Goal: Information Seeking & Learning: Learn about a topic

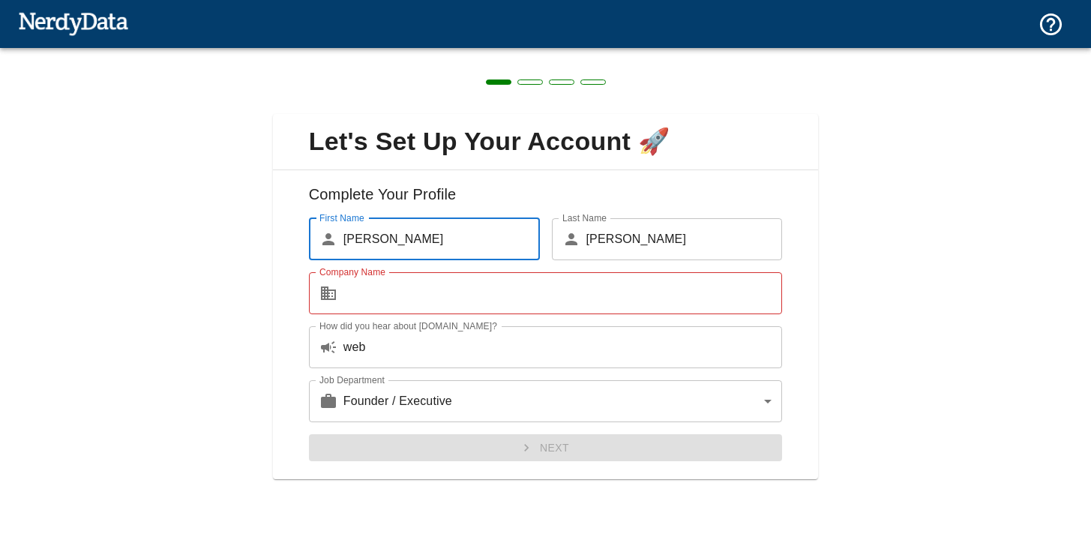
click at [374, 305] on input "Company Name" at bounding box center [564, 293] width 440 height 42
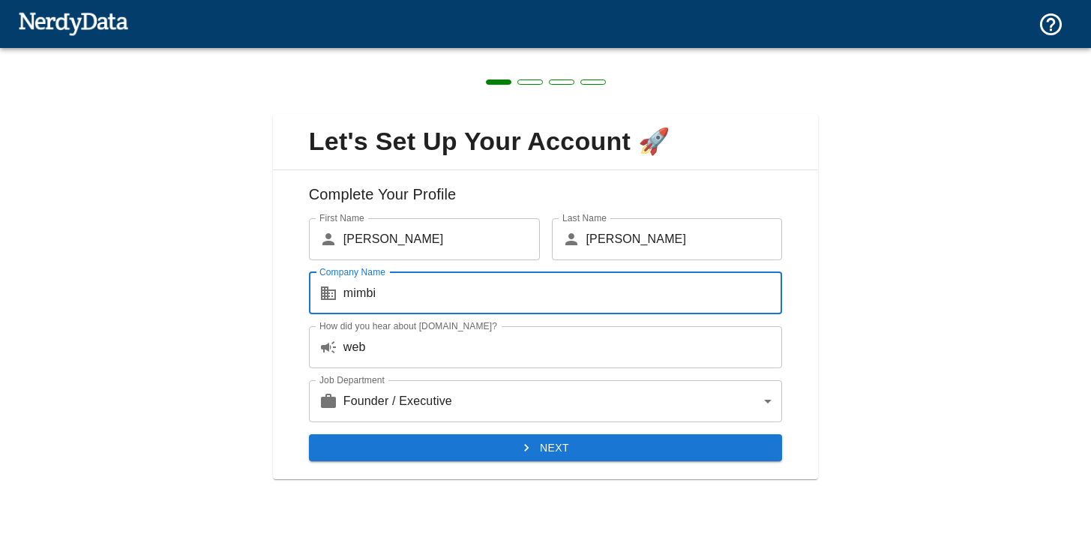
type input "mimbi"
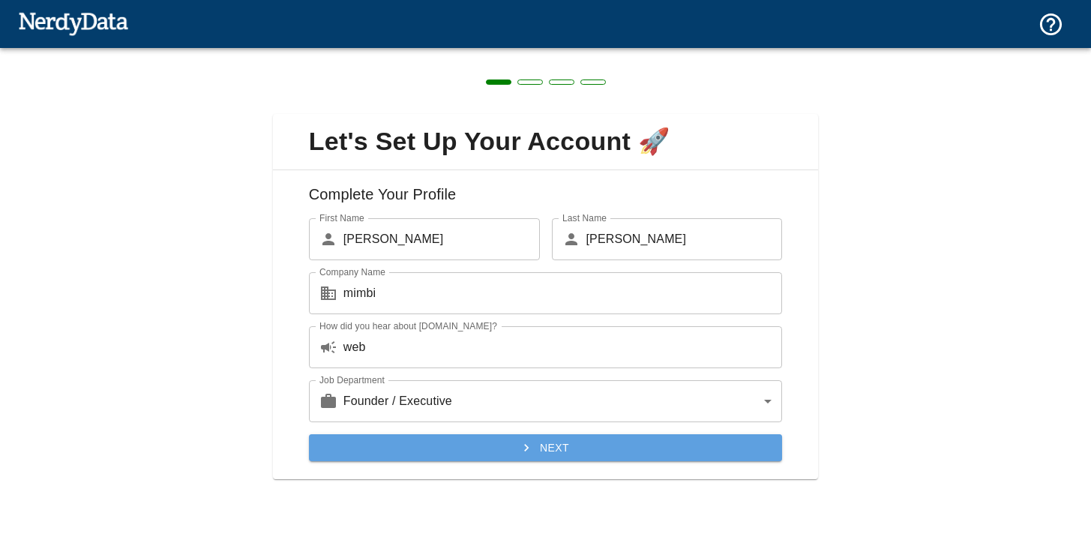
click at [457, 449] on button "Next" at bounding box center [546, 448] width 474 height 28
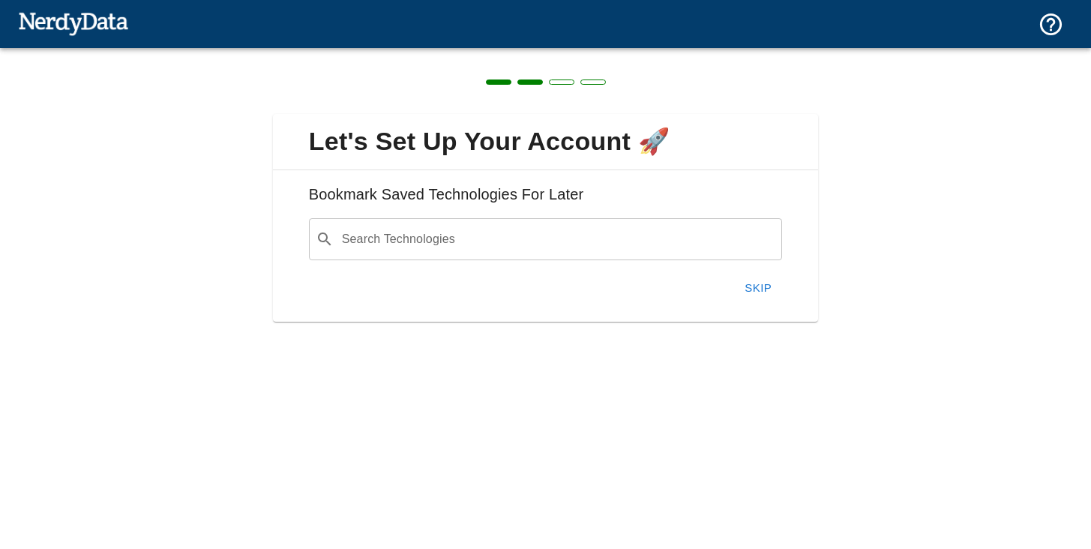
click at [761, 290] on button "Skip" at bounding box center [758, 288] width 48 height 32
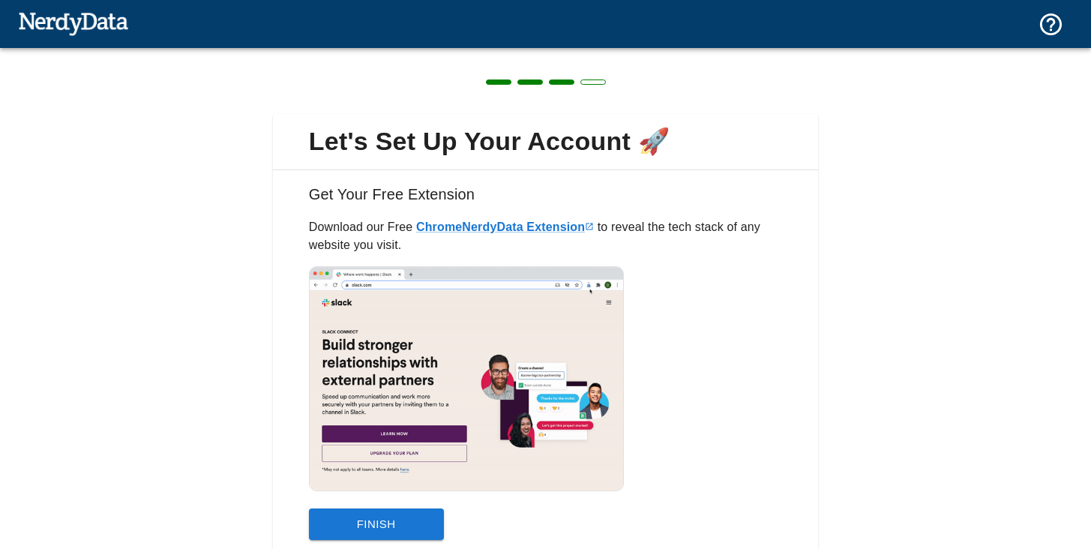
scroll to position [56, 0]
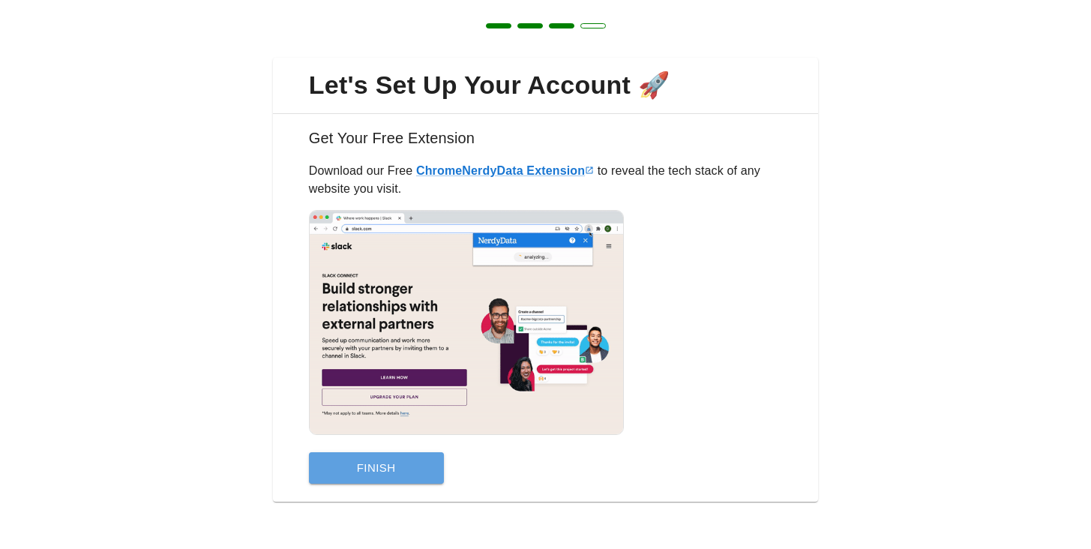
click at [416, 464] on button "Finish" at bounding box center [376, 468] width 135 height 32
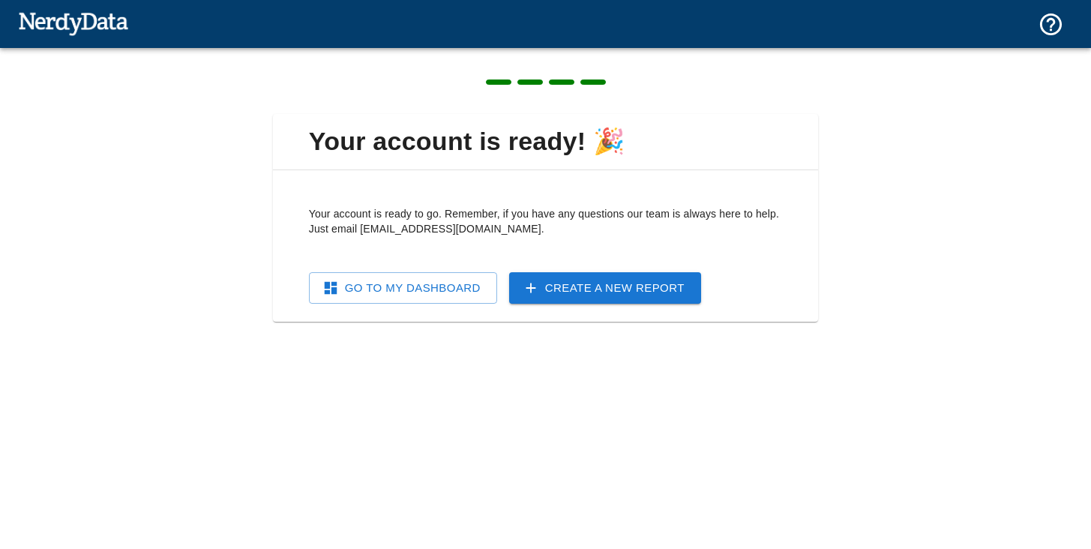
scroll to position [0, 0]
click at [405, 290] on link "Go To My Dashboard" at bounding box center [403, 288] width 188 height 32
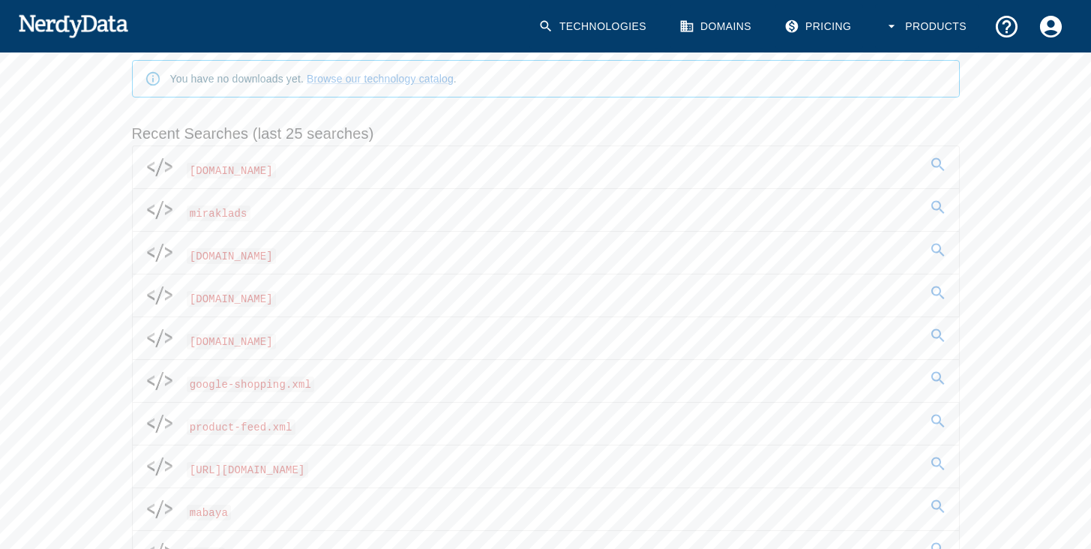
scroll to position [196, 0]
click at [230, 210] on span "miraklads" at bounding box center [219, 211] width 64 height 16
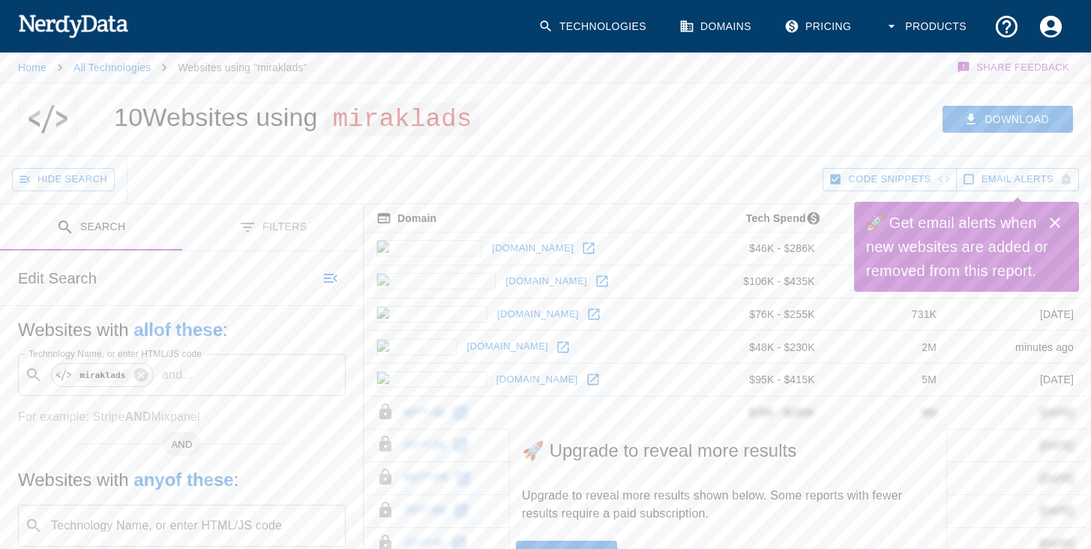
click at [1056, 226] on icon "Close" at bounding box center [1055, 223] width 18 height 18
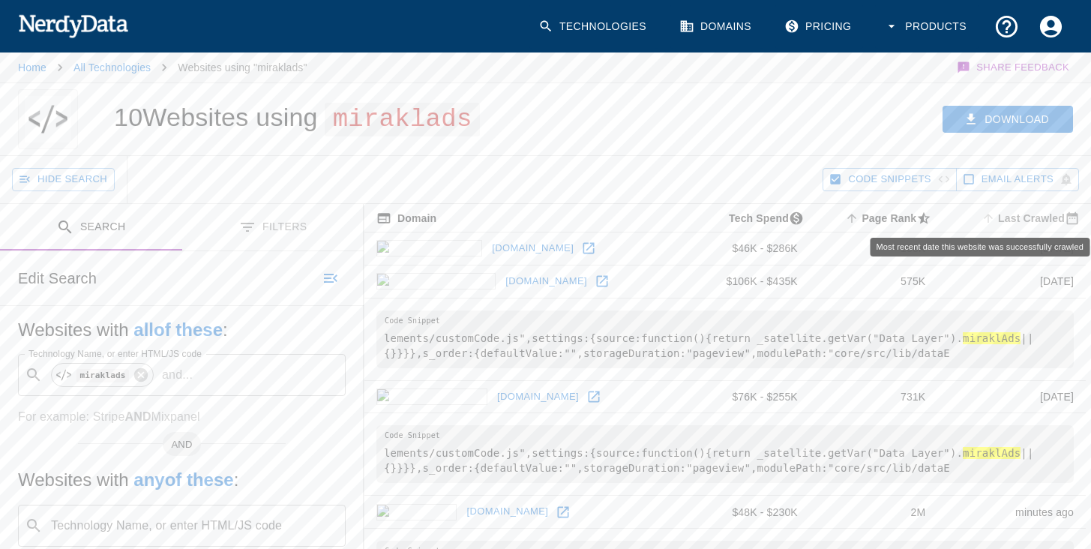
click at [1022, 220] on span "Last Crawled" at bounding box center [1032, 218] width 107 height 18
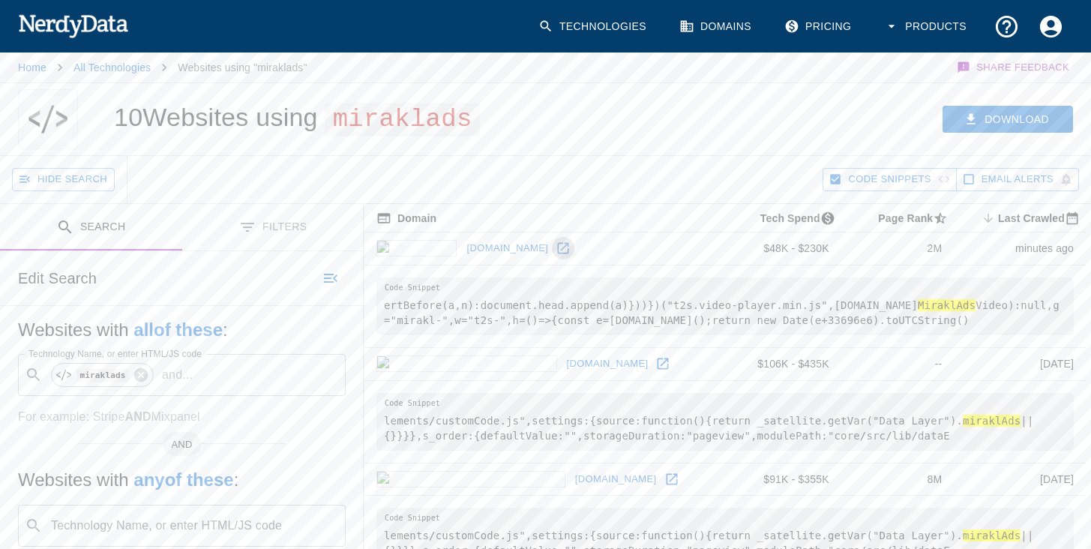
click at [556, 249] on icon at bounding box center [563, 248] width 15 height 15
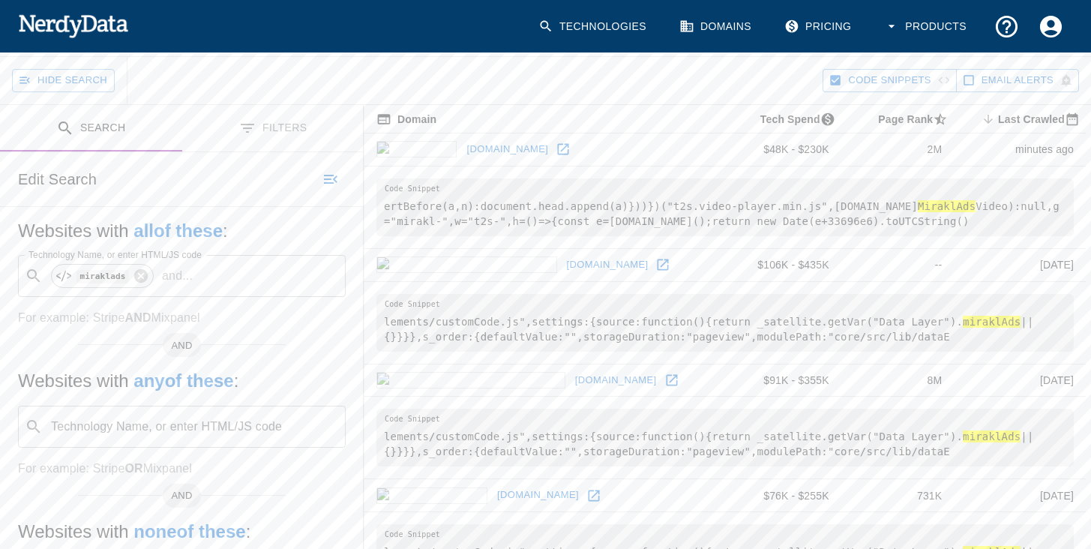
scroll to position [93, 0]
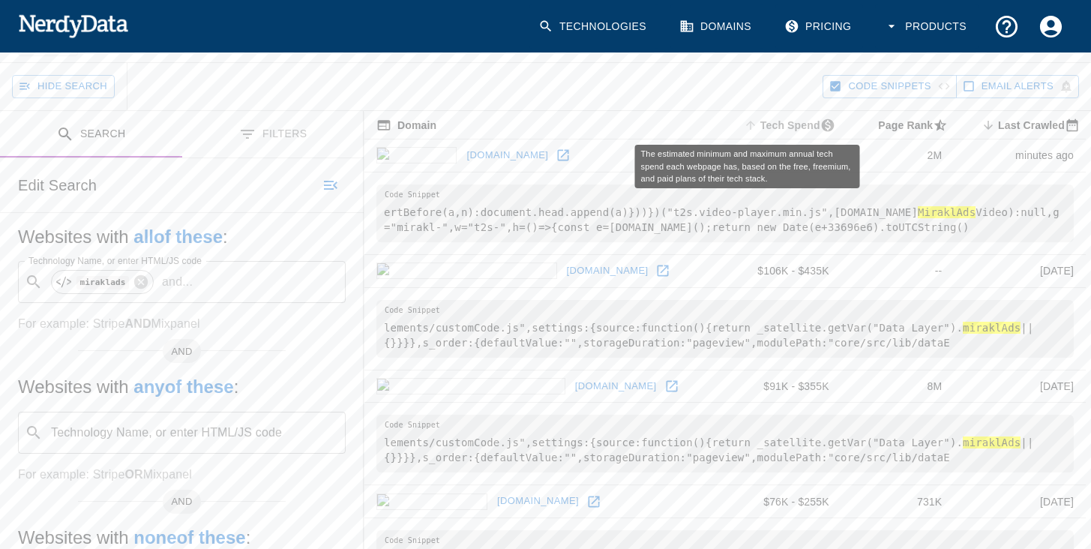
click at [749, 127] on span "Tech Spend" at bounding box center [791, 125] width 101 height 18
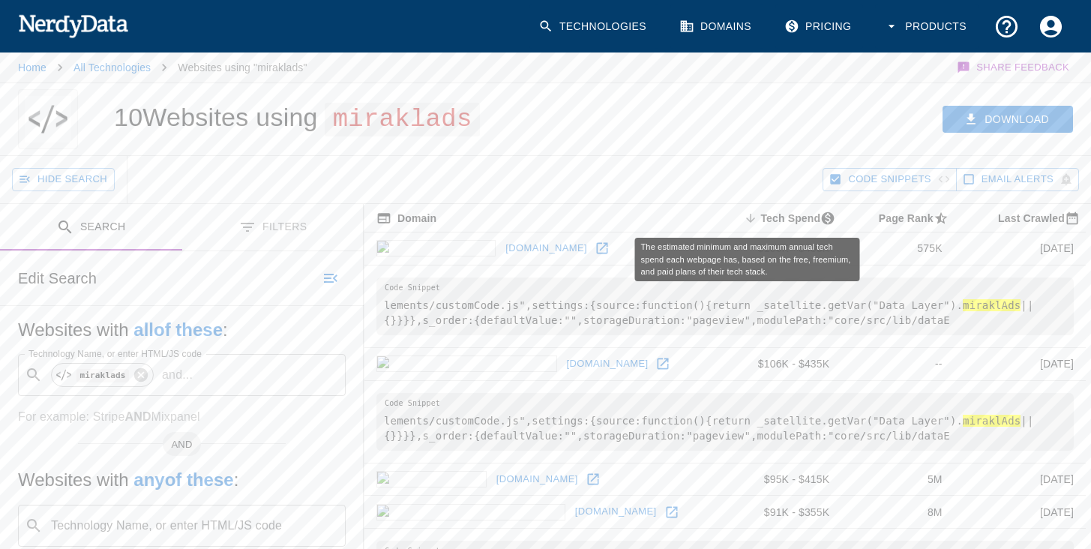
click at [741, 218] on span "Tech Spend sorted descending" at bounding box center [791, 218] width 101 height 18
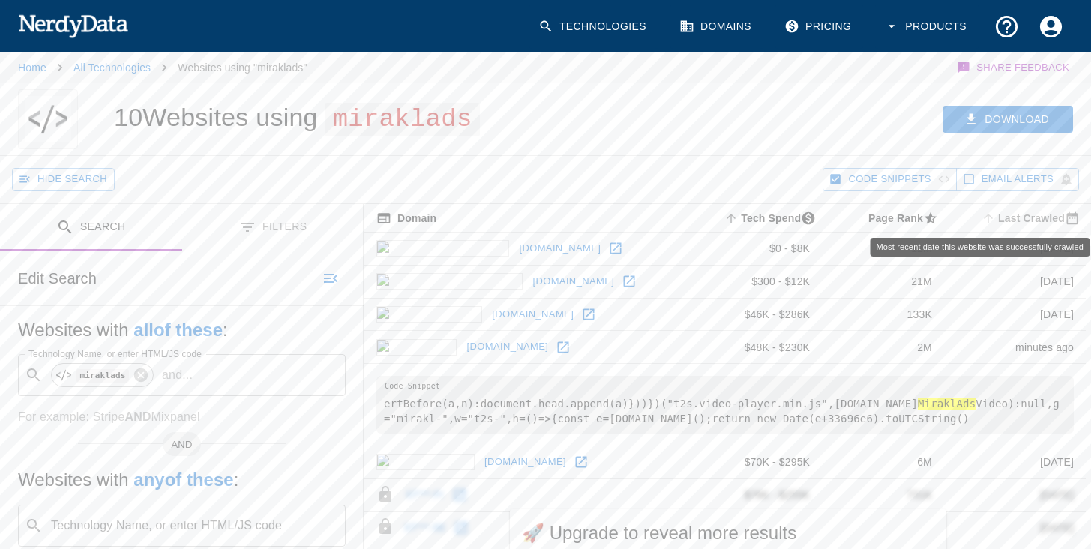
click at [1023, 215] on span "Last Crawled" at bounding box center [1032, 218] width 107 height 18
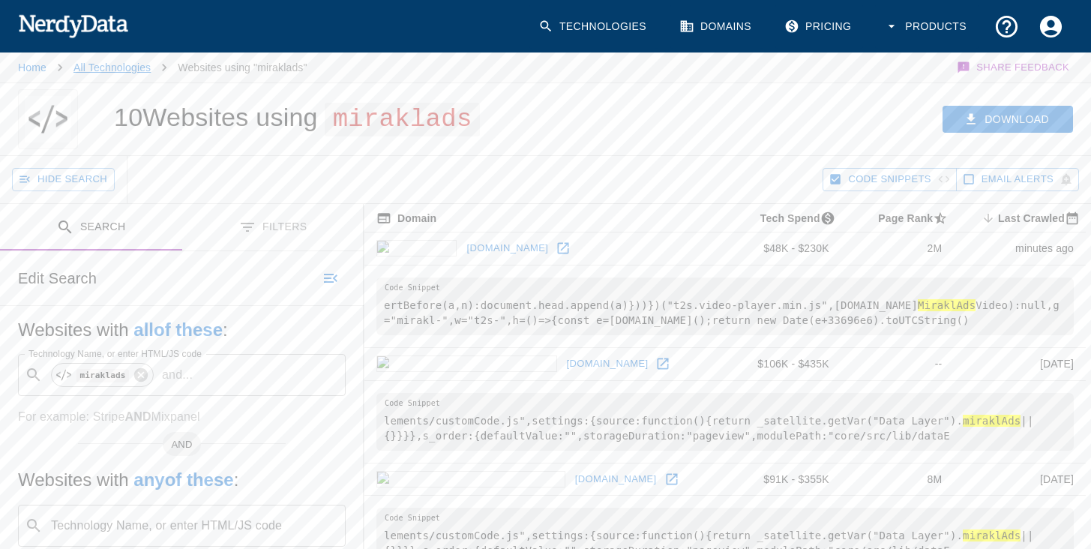
click at [119, 68] on link "All Technologies" at bounding box center [112, 68] width 77 height 12
click at [864, 314] on pre "ertBefore(a,n):document.head.append(a)}))})("t2s.video-player.min.js",[DOMAIN_N…" at bounding box center [726, 307] width 698 height 58
click at [887, 299] on pre "ertBefore(a,n):document.head.append(a)}))})("t2s.video-player.min.js",[DOMAIN_N…" at bounding box center [726, 307] width 698 height 58
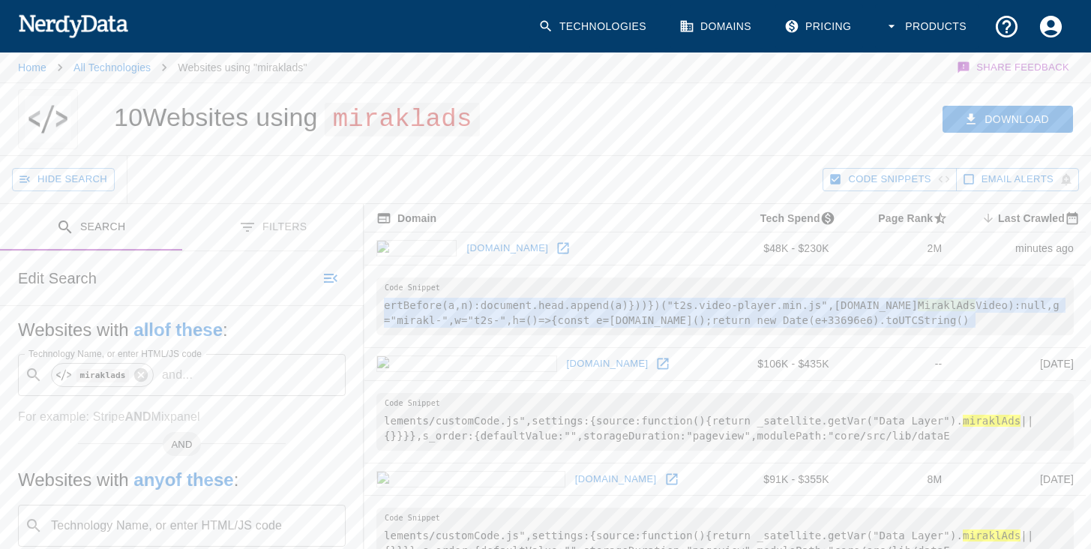
click at [887, 299] on pre "ertBefore(a,n):document.head.append(a)}))})("t2s.video-player.min.js",[DOMAIN_N…" at bounding box center [726, 307] width 698 height 58
click at [117, 65] on link "All Technologies" at bounding box center [112, 68] width 77 height 12
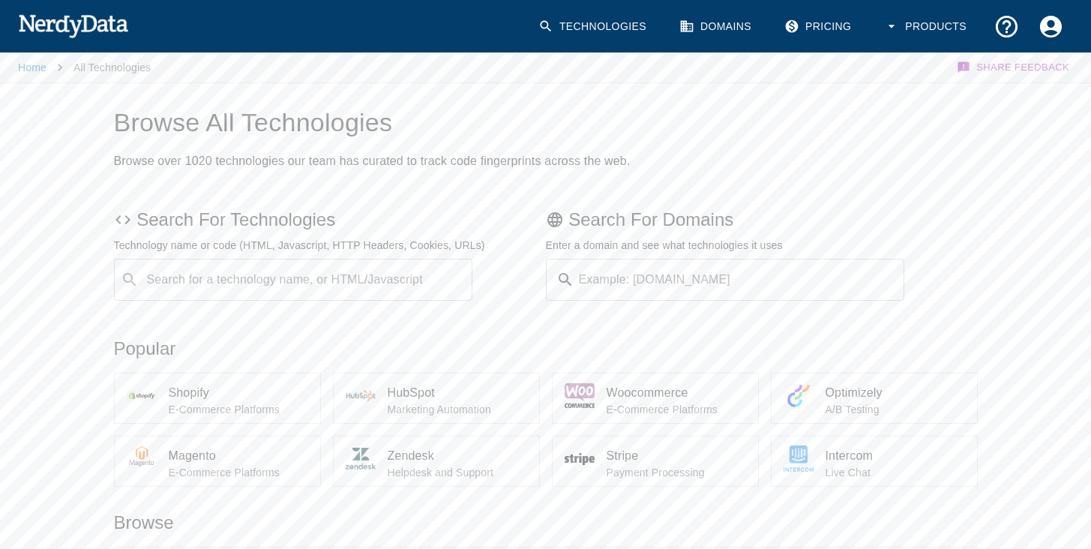
click at [269, 268] on input "Search for a technology name, or HTML/Javascript" at bounding box center [306, 280] width 322 height 29
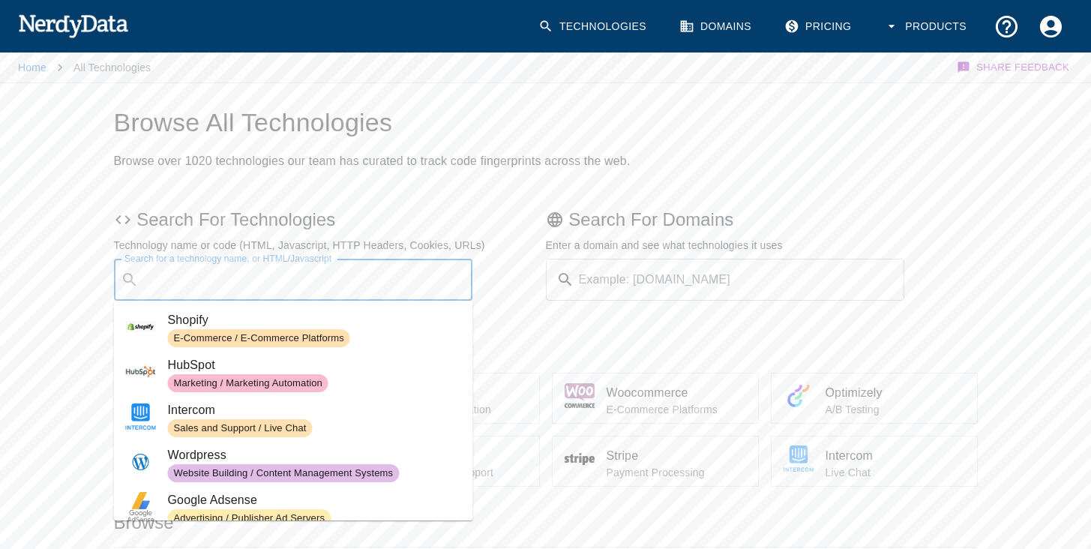
click at [664, 290] on input "Example: [DOMAIN_NAME]" at bounding box center [743, 280] width 325 height 42
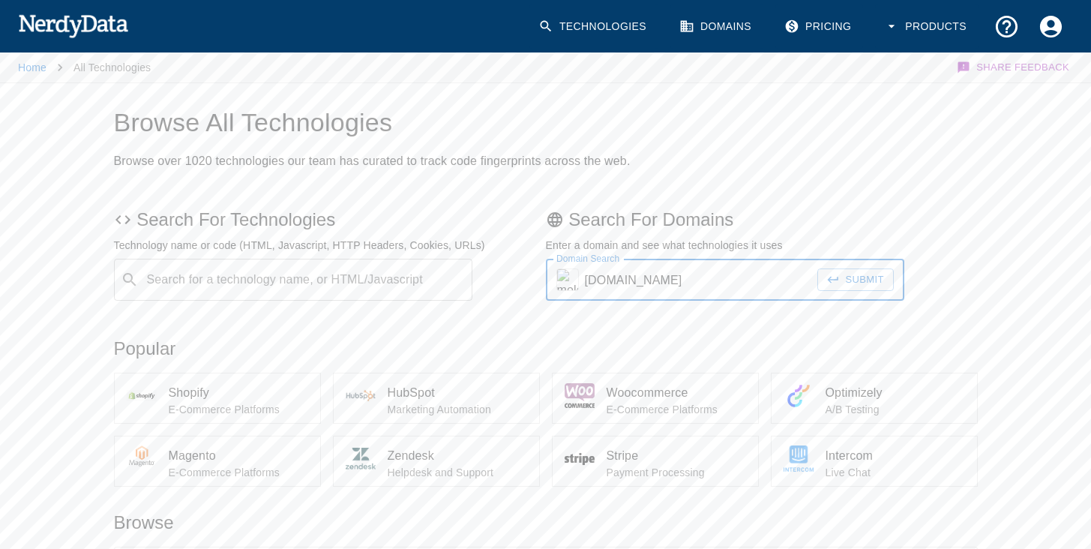
type input "[DOMAIN_NAME]"
click at [818, 269] on button "Submit" at bounding box center [856, 280] width 77 height 23
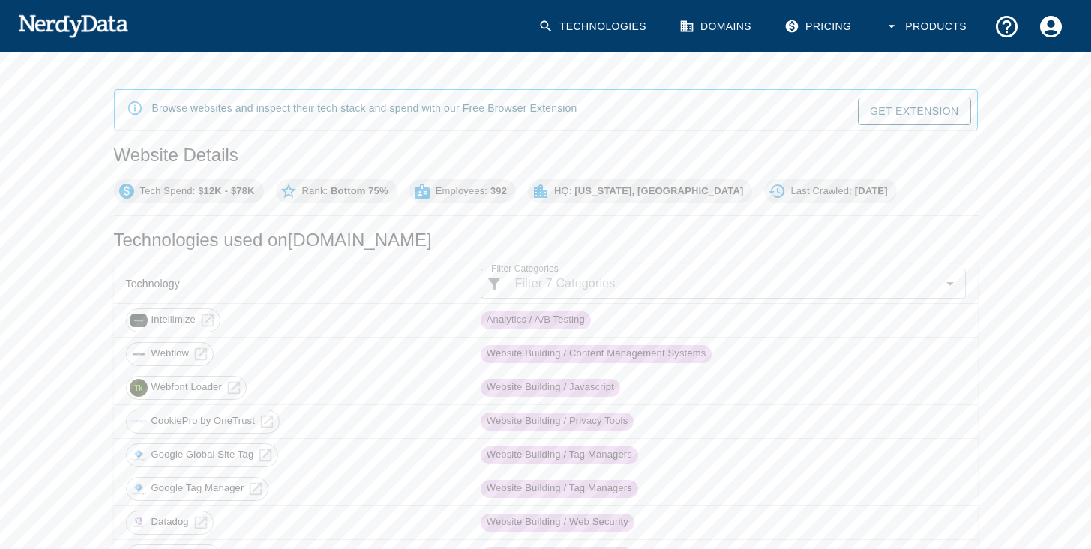
scroll to position [213, 0]
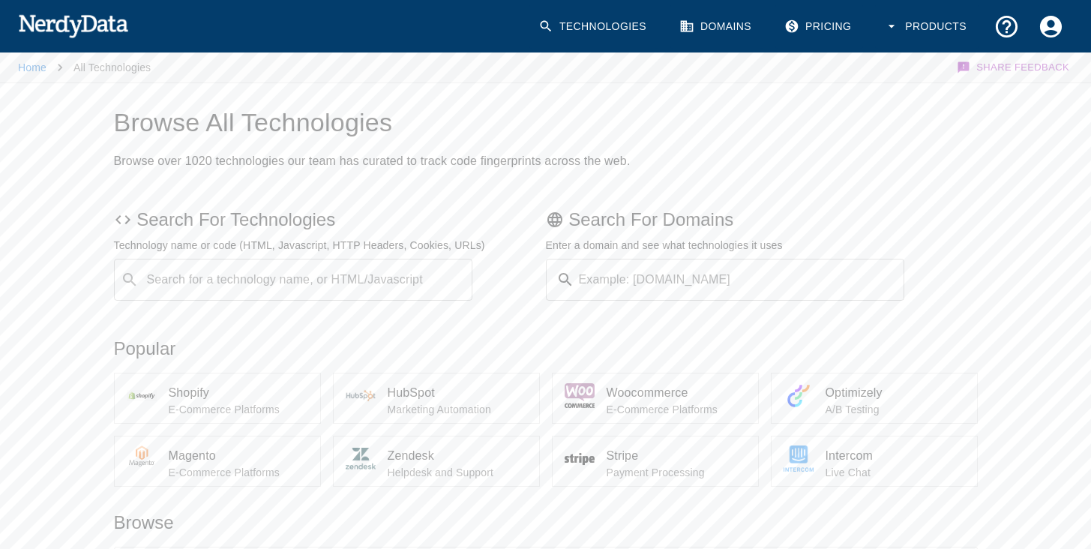
click at [347, 281] on div "Search for a technology name, or HTML/Javascript ​ Search for a technology name…" at bounding box center [293, 280] width 359 height 42
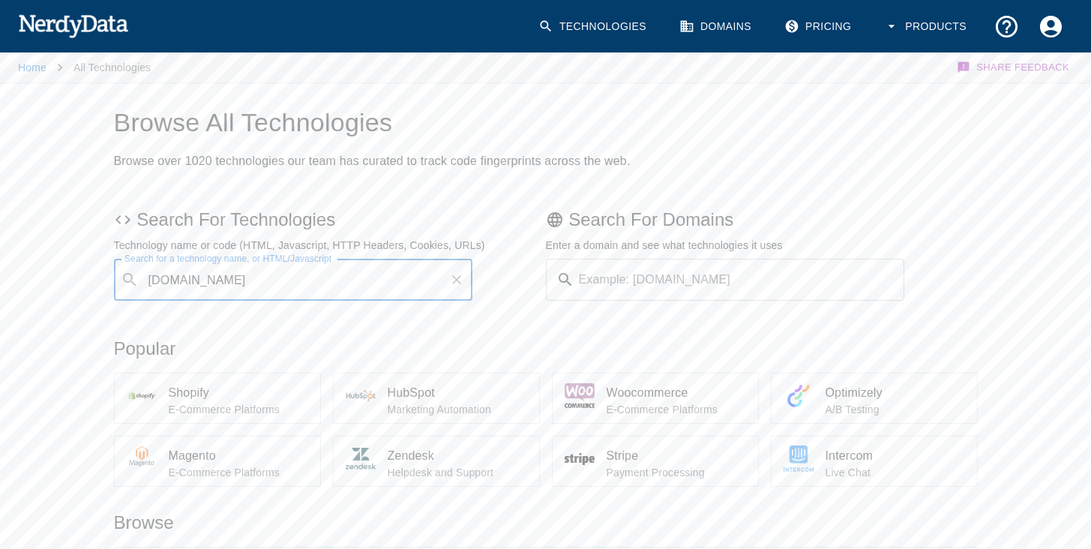
type input "[DOMAIN_NAME]"
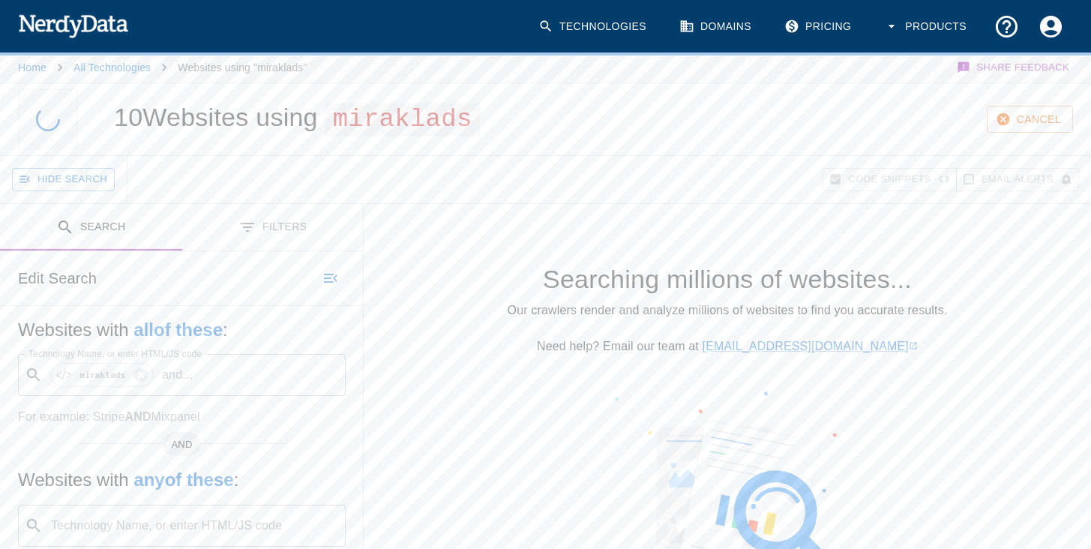
scroll to position [93, 0]
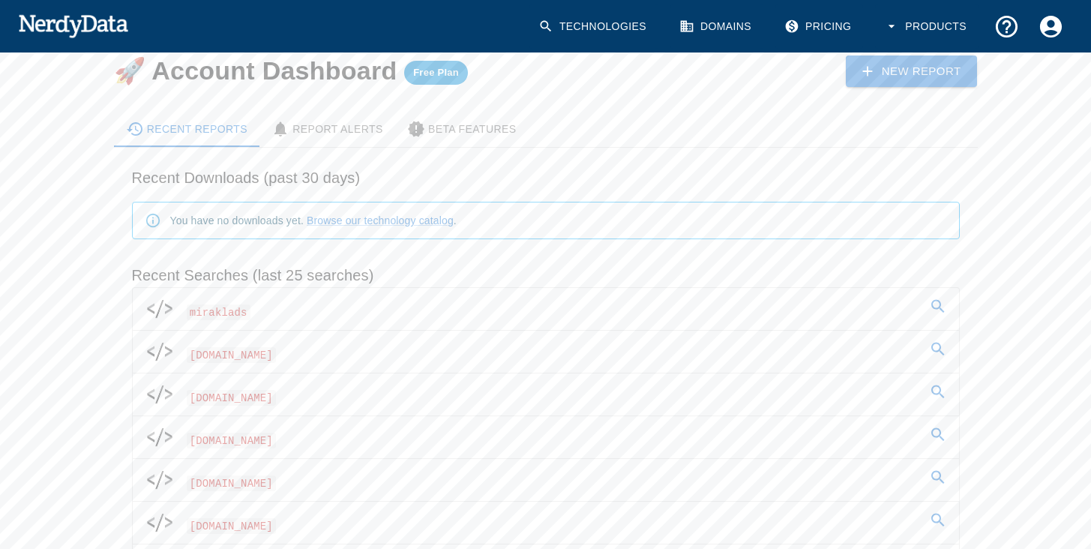
scroll to position [59, 0]
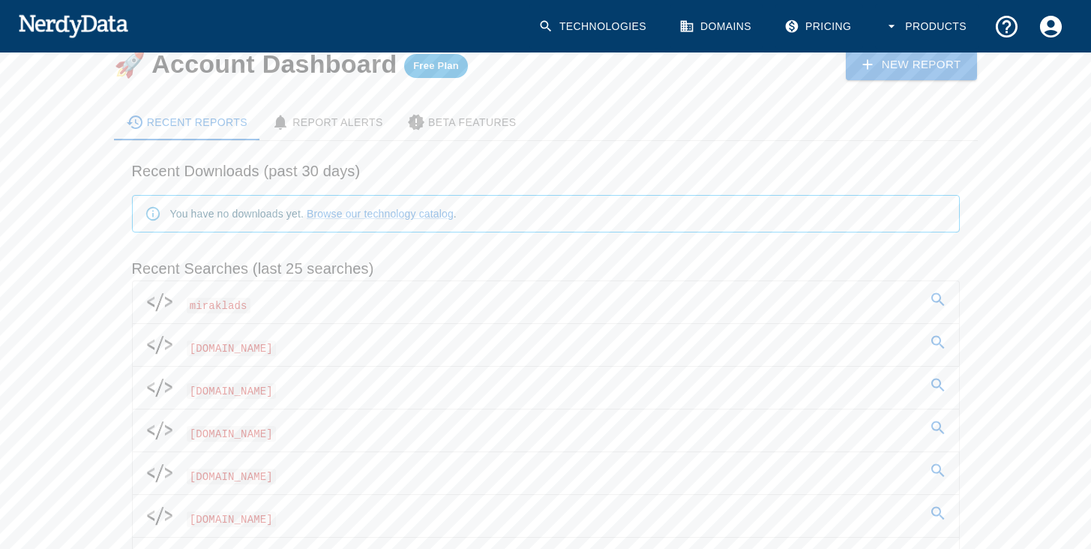
click at [220, 431] on span "[DOMAIN_NAME]" at bounding box center [232, 434] width 90 height 16
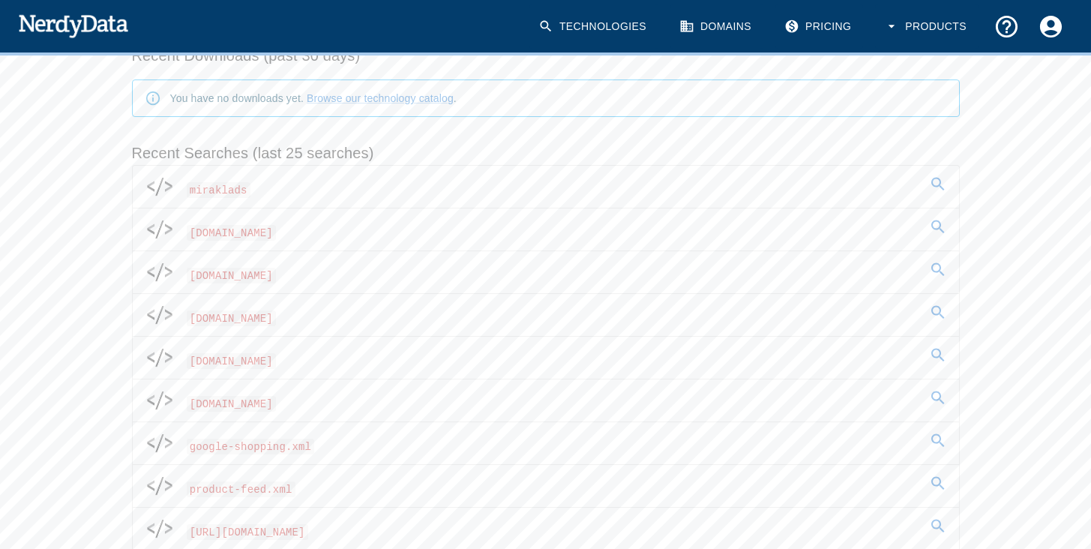
scroll to position [185, 0]
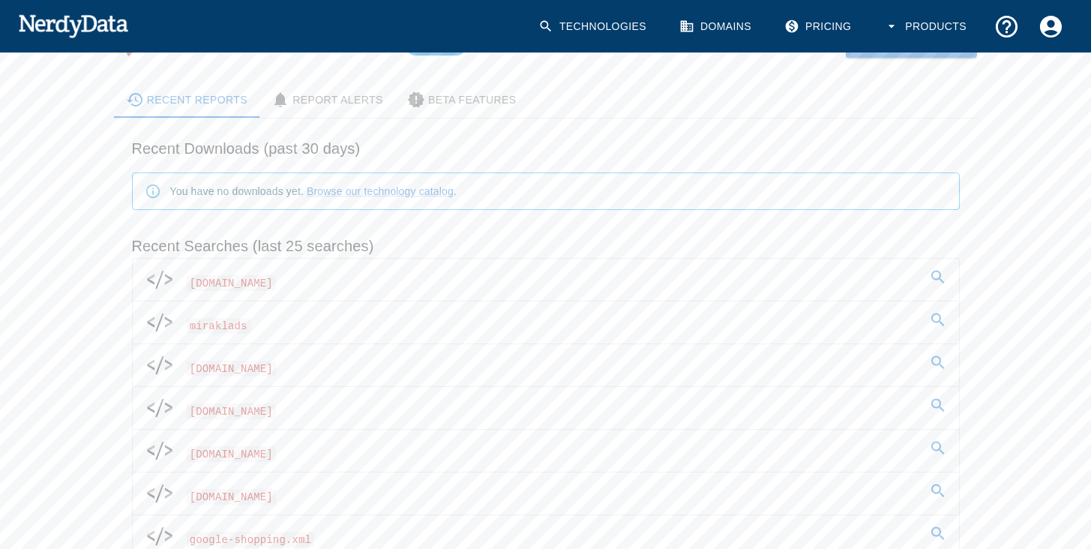
scroll to position [101, 0]
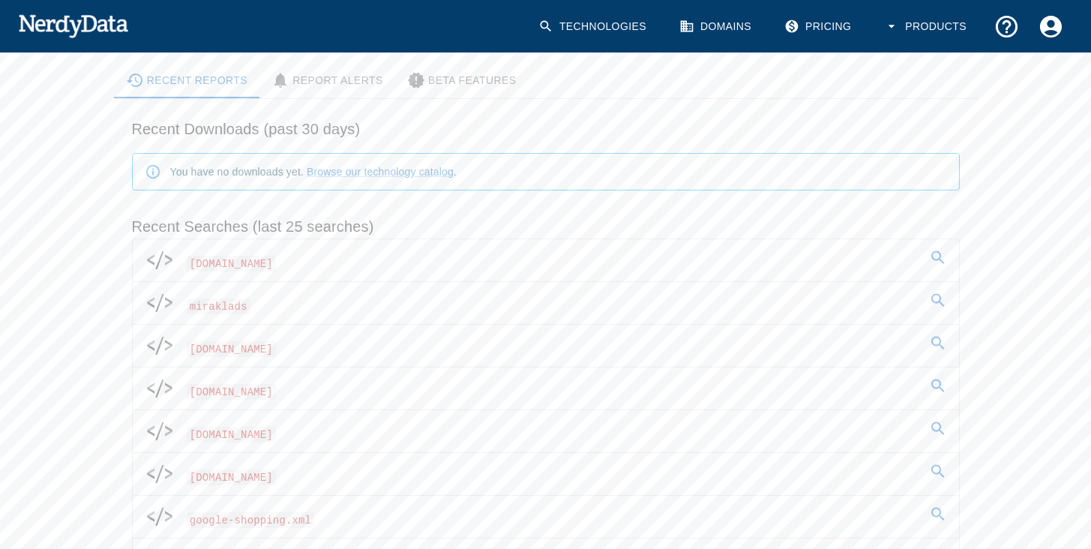
click at [245, 443] on link "[DOMAIN_NAME]" at bounding box center [546, 431] width 827 height 42
